Goal: Browse casually: Explore the website without a specific task or goal

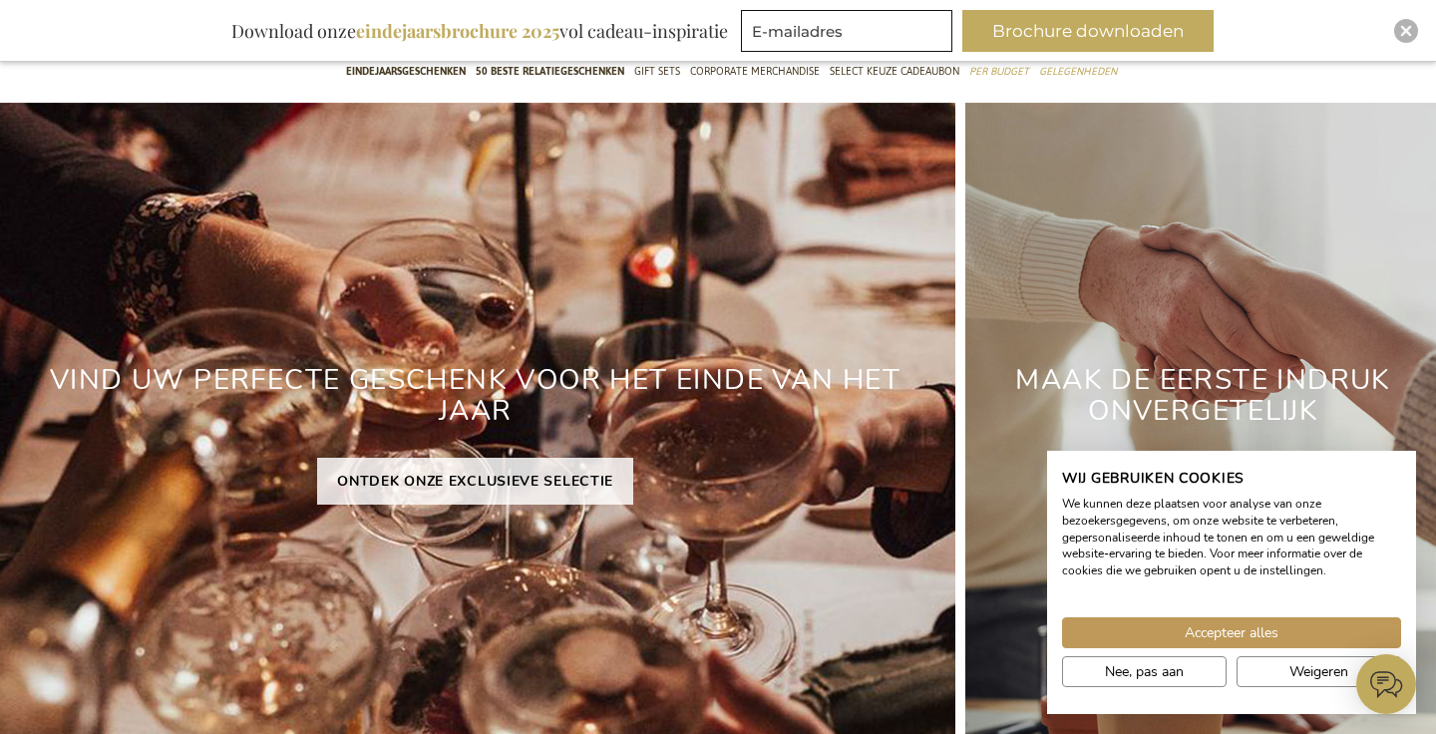
scroll to position [217, 0]
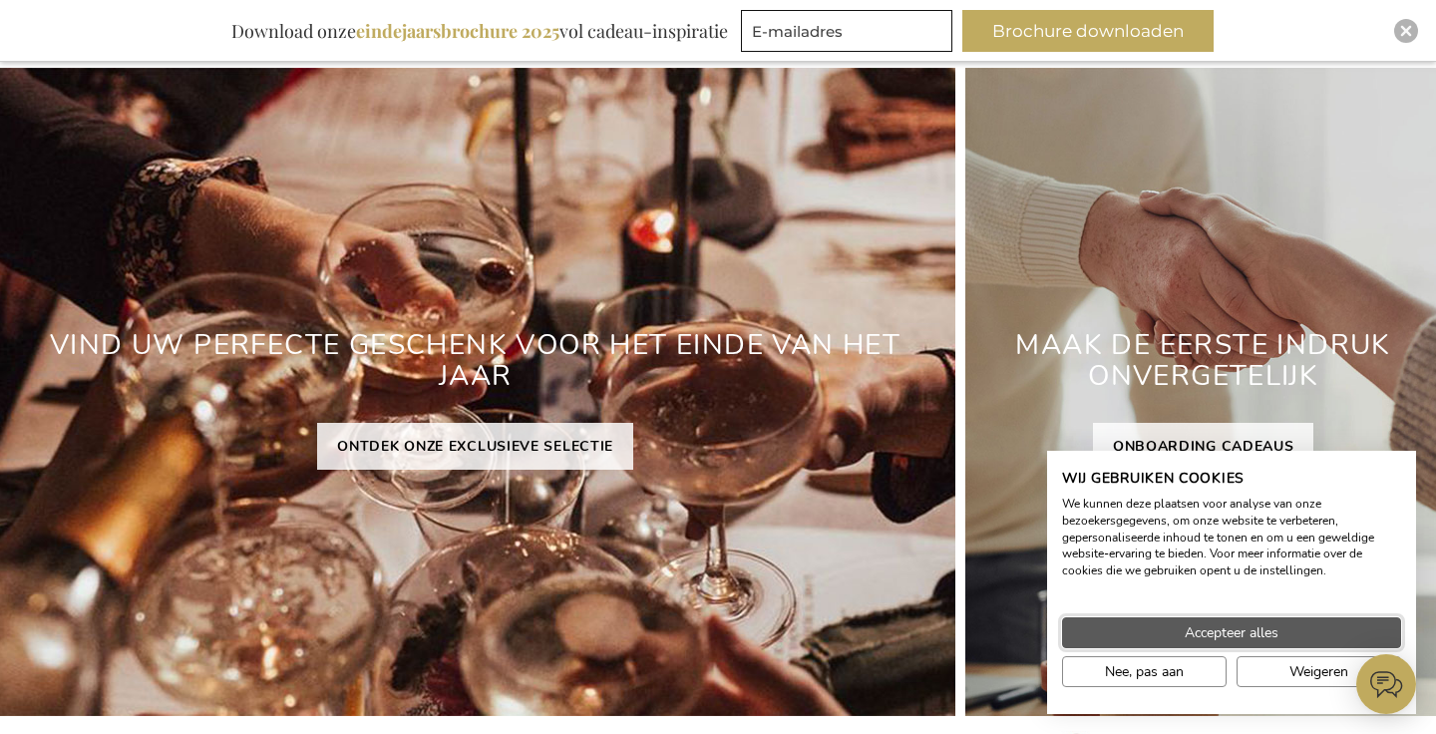
click at [1125, 626] on button "Accepteer alles" at bounding box center [1231, 632] width 339 height 31
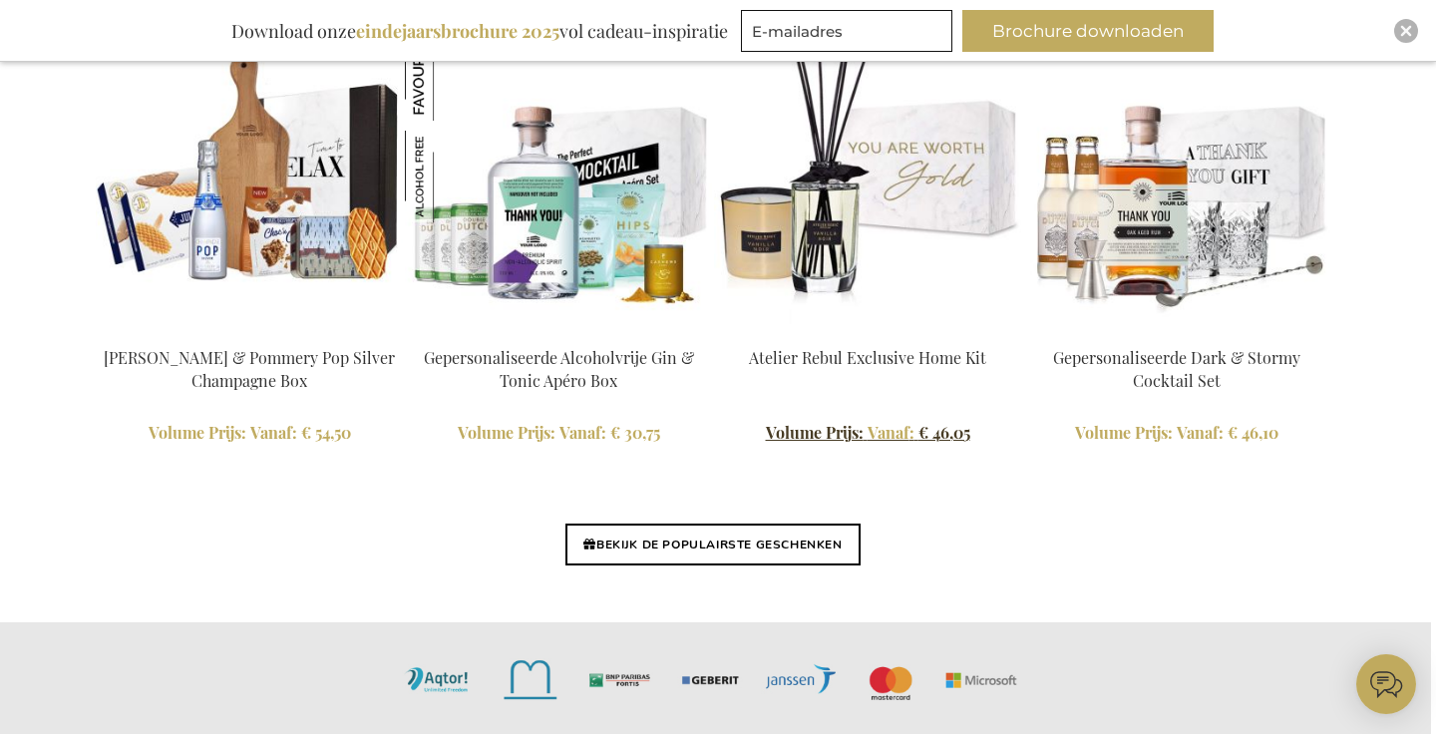
scroll to position [4741, 5]
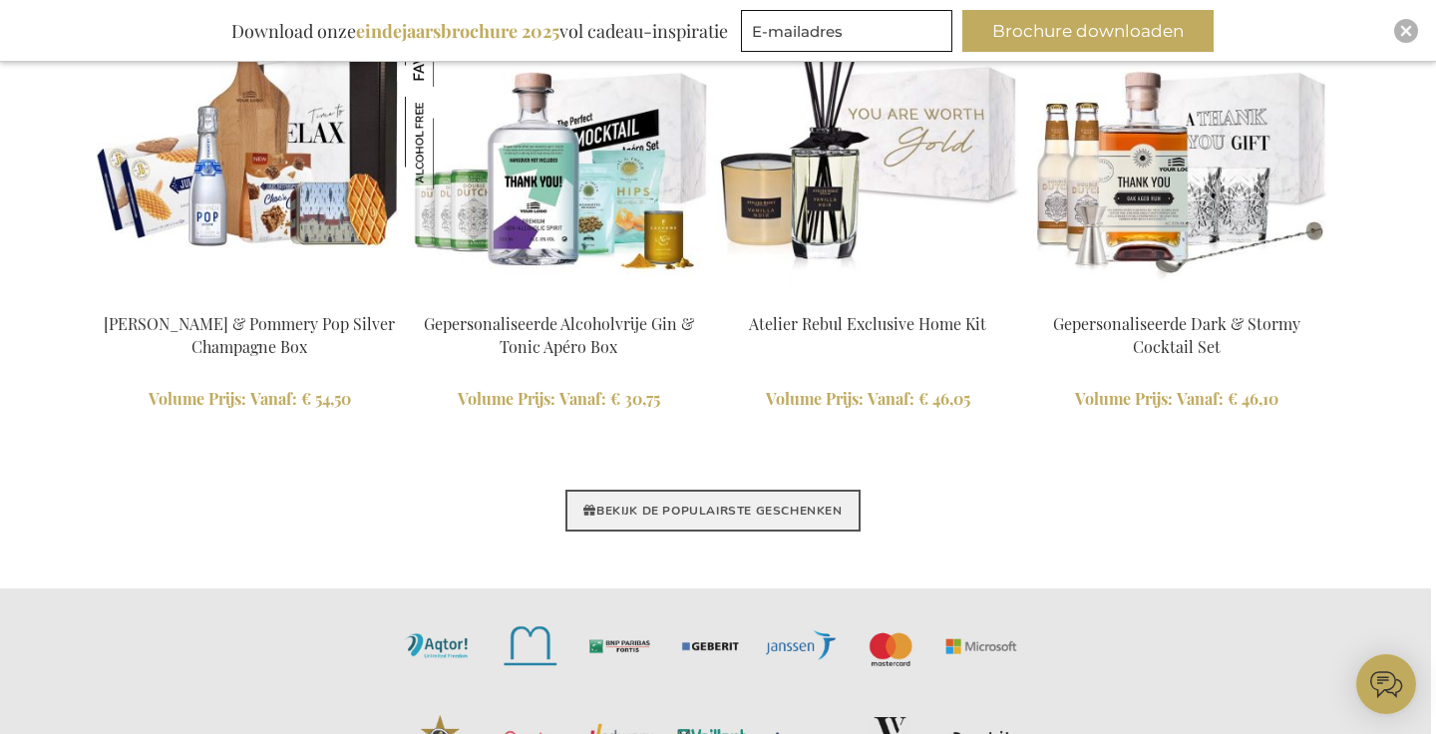
click at [734, 502] on link "BEKIJK DE POPULAIRSTE GESCHENKEN" at bounding box center [713, 511] width 294 height 42
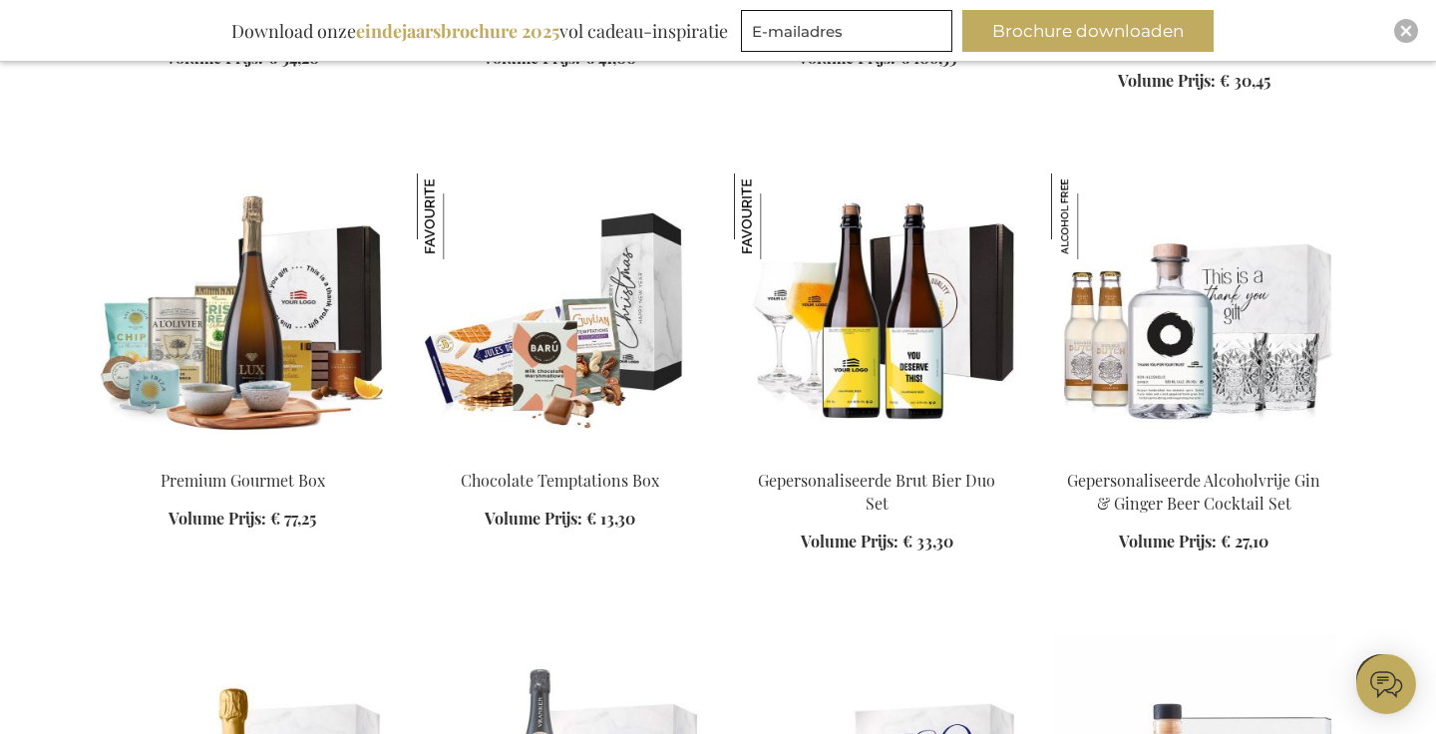
scroll to position [2975, 0]
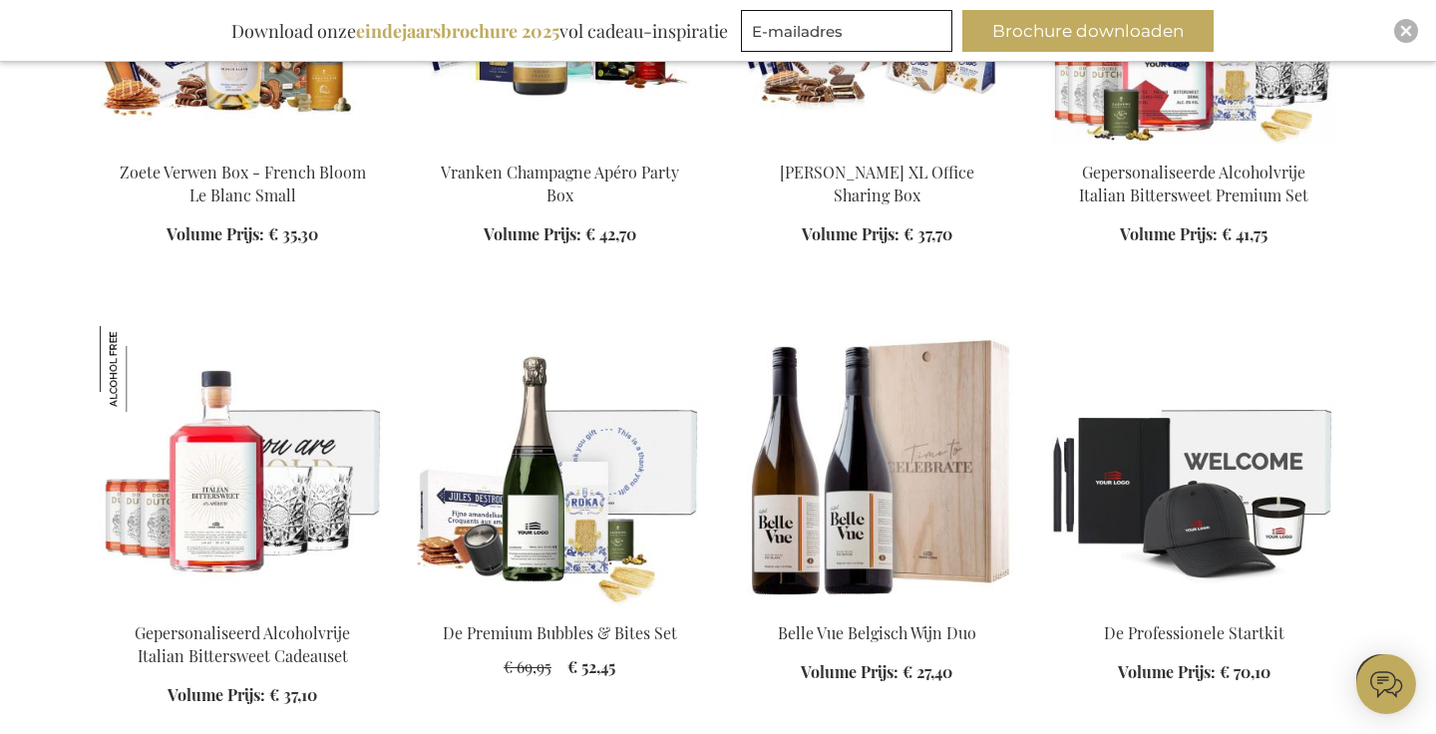
scroll to position [3745, 0]
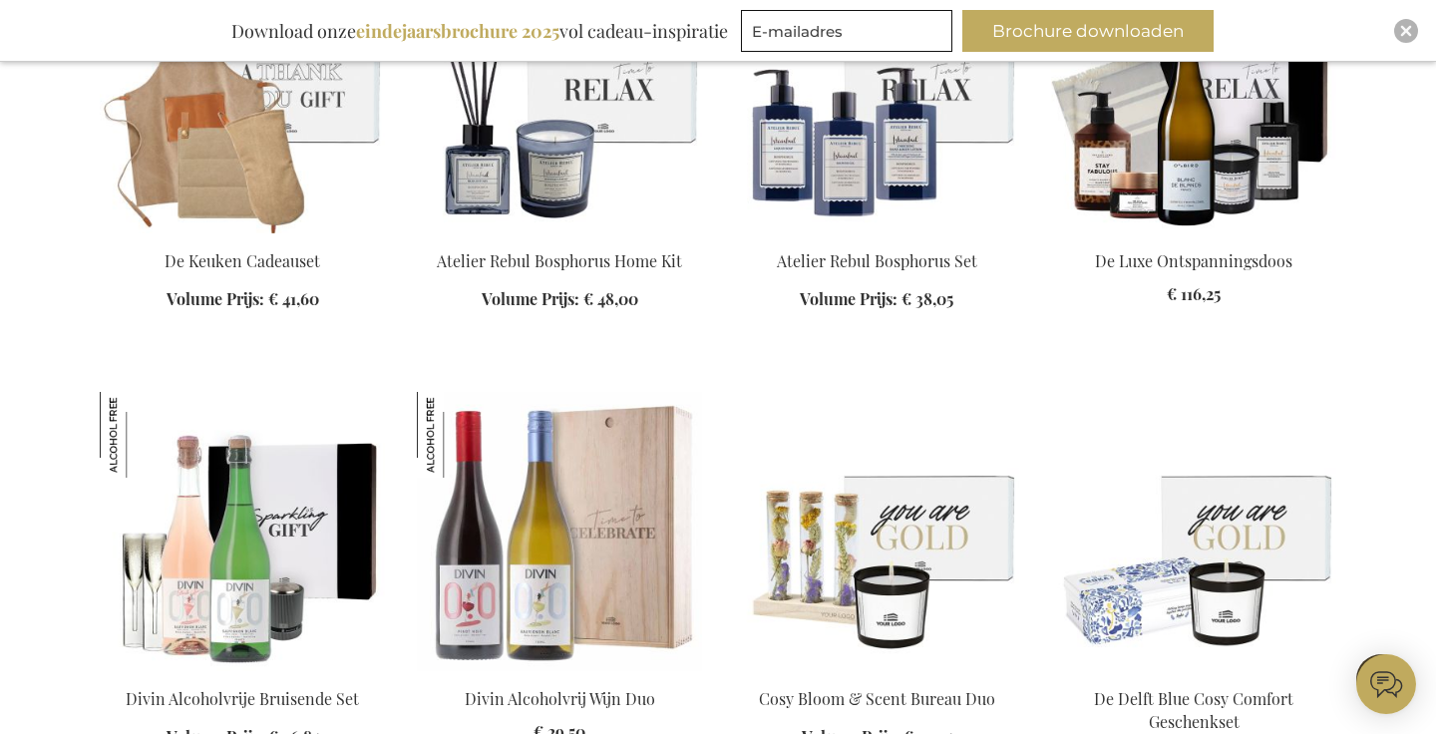
scroll to position [5478, 0]
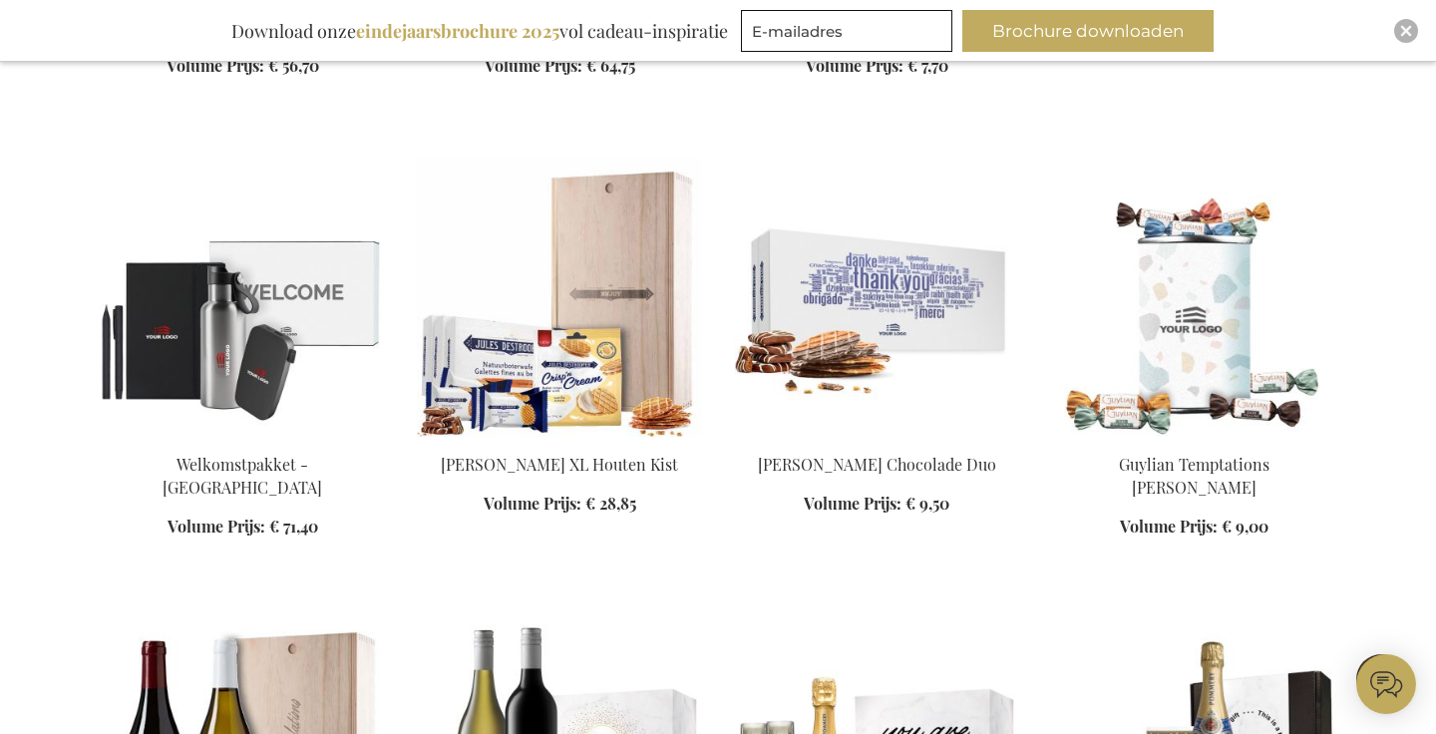
scroll to position [7112, 0]
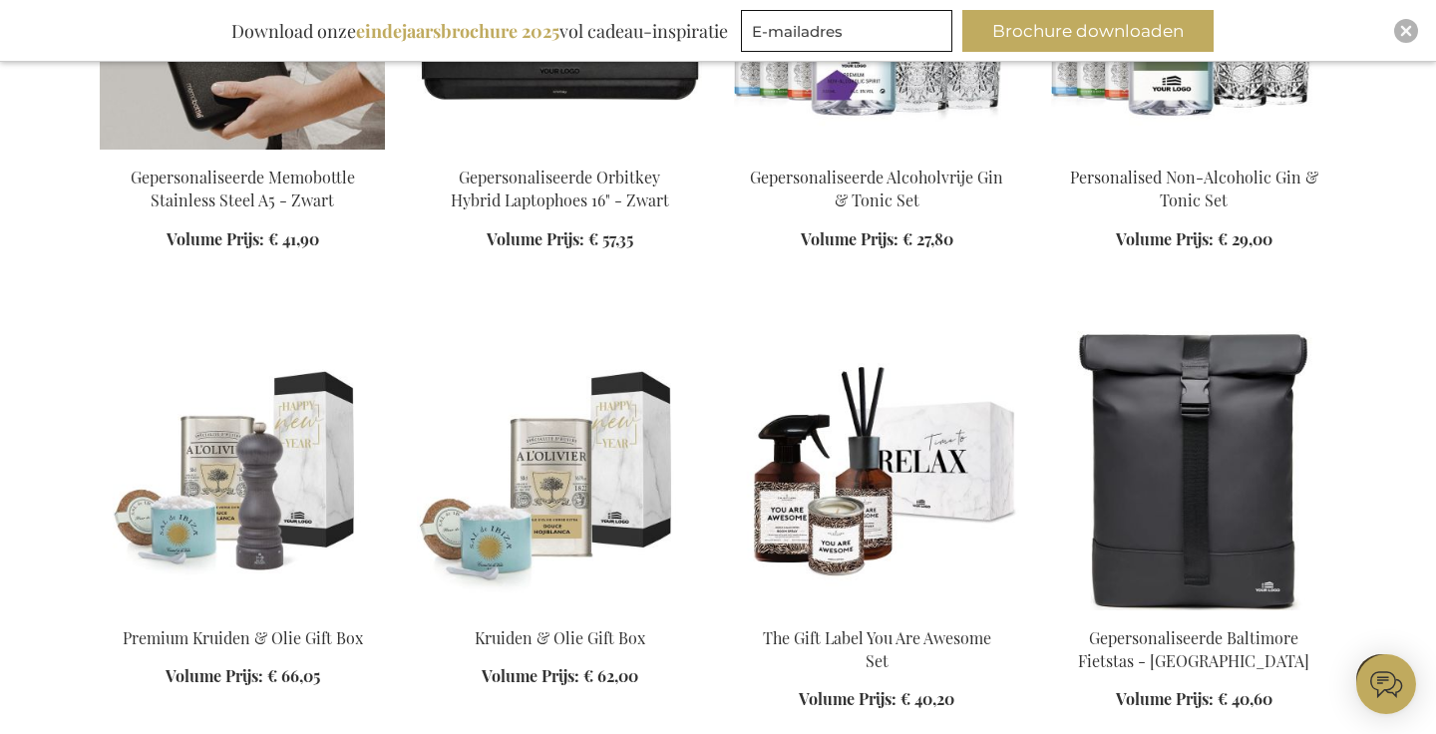
scroll to position [10220, 0]
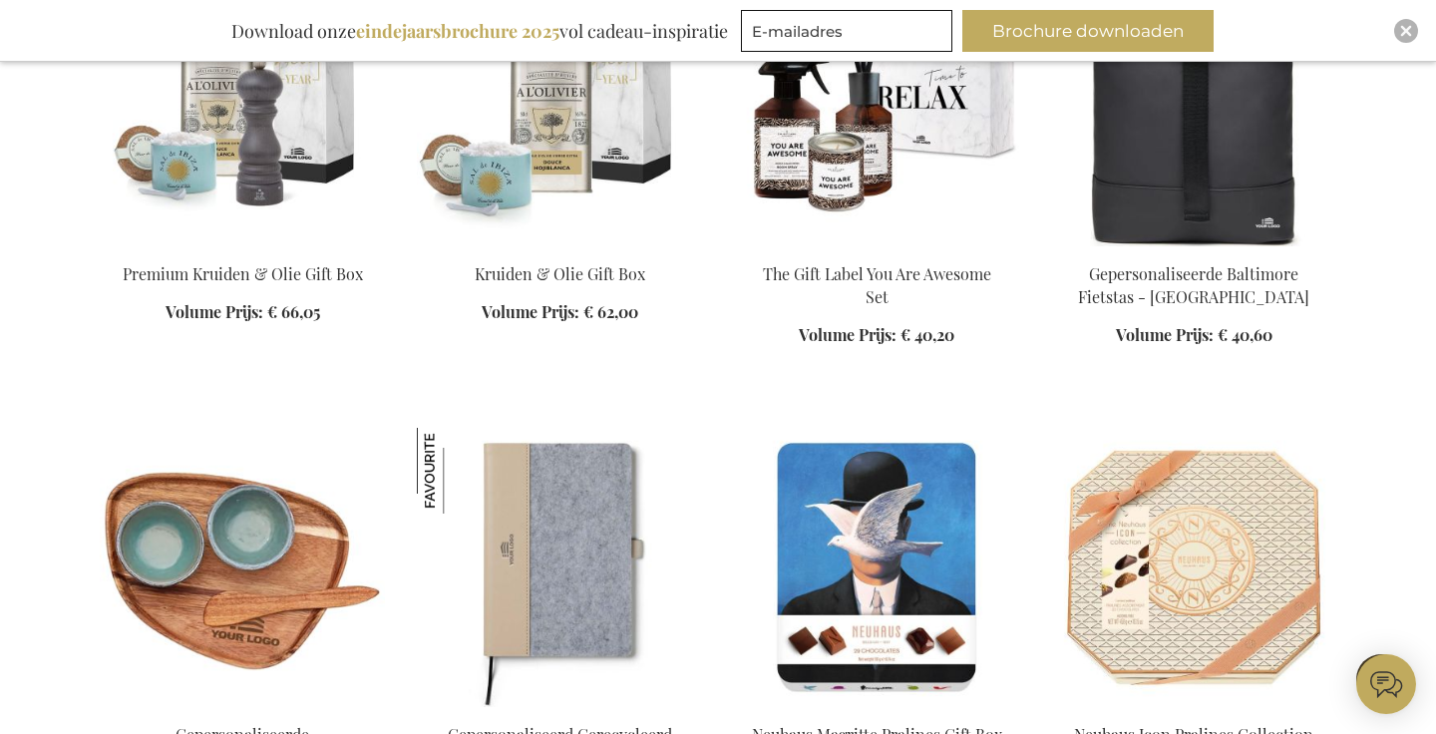
scroll to position [10557, 0]
